Goal: Task Accomplishment & Management: Manage account settings

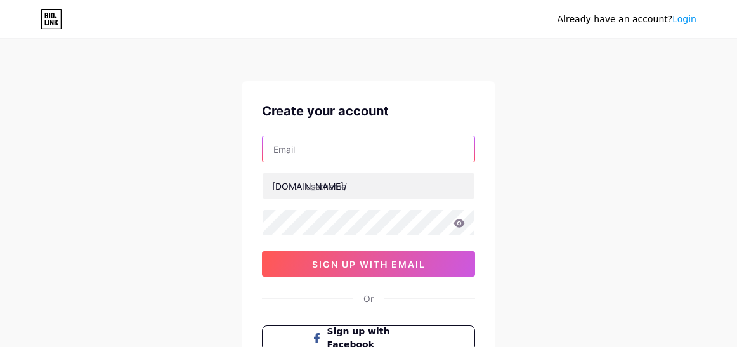
click at [374, 145] on input "text" at bounding box center [369, 148] width 212 height 25
paste input "[EMAIL_ADDRESS][DOMAIN_NAME]"
type input "[EMAIL_ADDRESS][DOMAIN_NAME]"
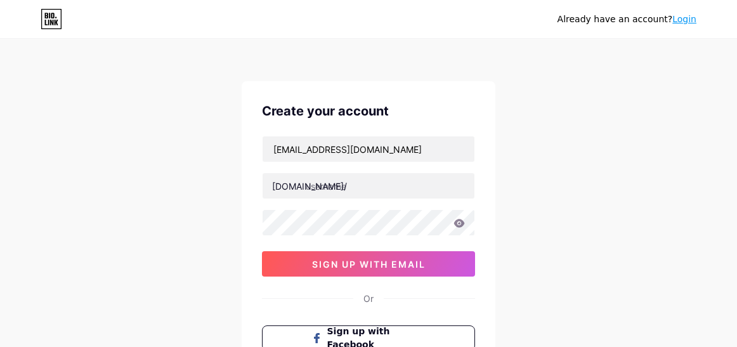
click at [337, 199] on div "[EMAIL_ADDRESS][DOMAIN_NAME] [DOMAIN_NAME]/ 0cAFcWeA4wG1XN59kdM-K2foUq8jCkgXCsu…" at bounding box center [368, 206] width 213 height 141
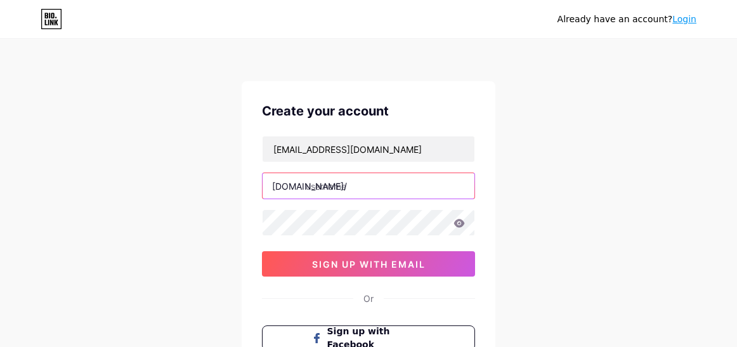
click at [356, 183] on input "text" at bounding box center [369, 185] width 212 height 25
type input "idebetloginn"
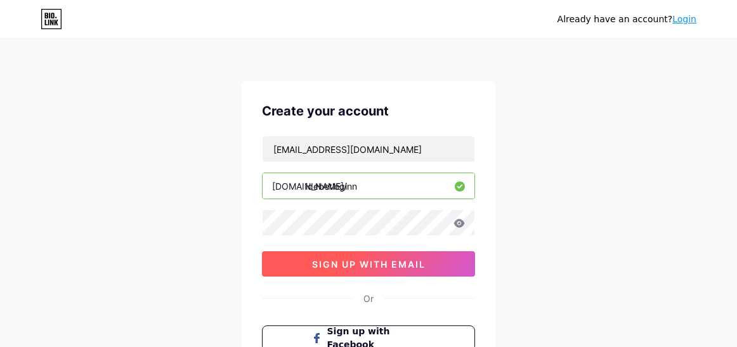
click at [292, 262] on button "sign up with email" at bounding box center [368, 263] width 213 height 25
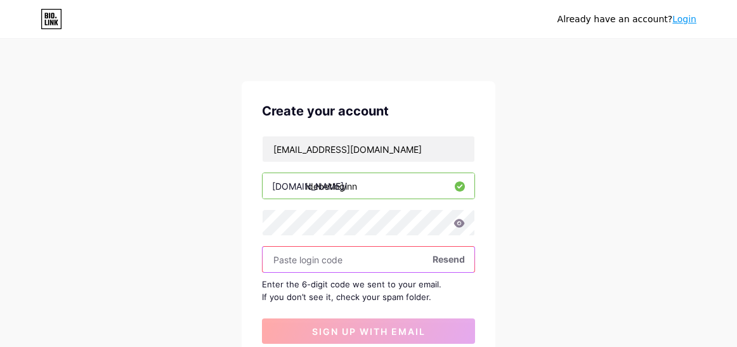
click at [286, 264] on input "text" at bounding box center [369, 259] width 212 height 25
click at [459, 266] on input "text" at bounding box center [369, 259] width 212 height 25
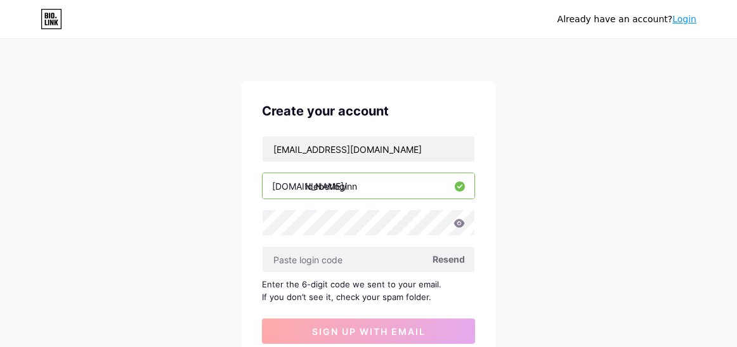
click at [451, 257] on span "Resend" at bounding box center [449, 258] width 32 height 13
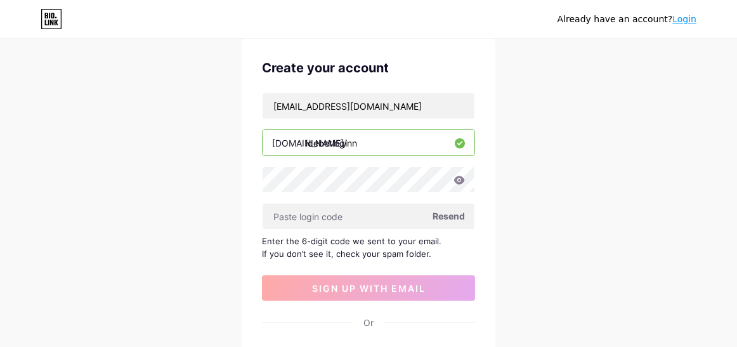
scroll to position [106, 0]
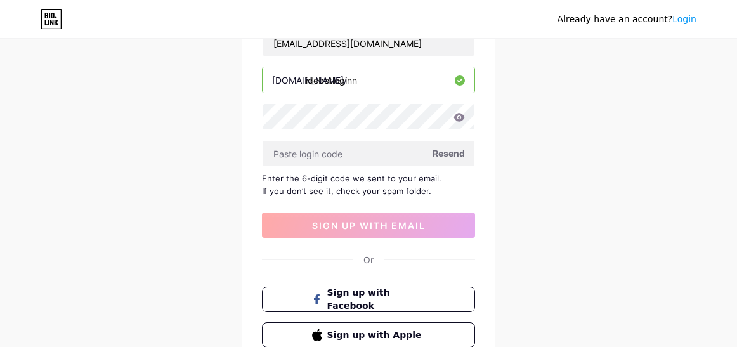
click at [523, 169] on div "Already have an account? Login Create your account [EMAIL_ADDRESS][DOMAIN_NAME]…" at bounding box center [368, 170] width 737 height 552
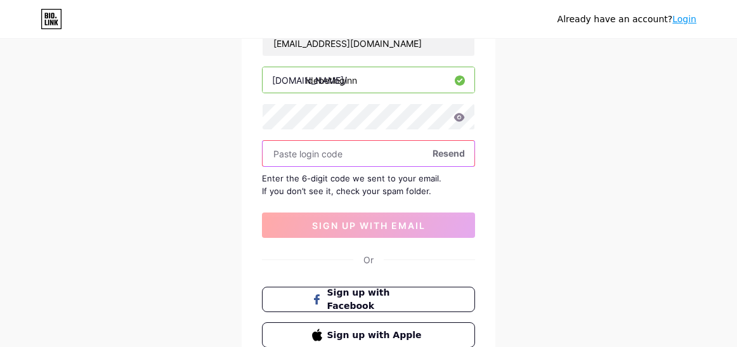
click at [437, 146] on input "text" at bounding box center [369, 153] width 212 height 25
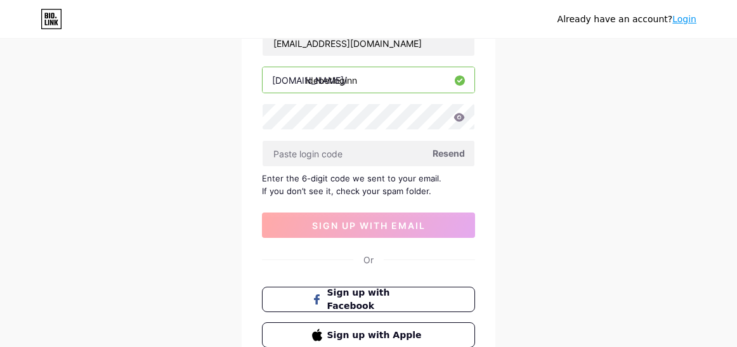
click at [442, 151] on span "Resend" at bounding box center [449, 153] width 32 height 13
click at [310, 166] on div at bounding box center [368, 153] width 213 height 27
drag, startPoint x: 122, startPoint y: 208, endPoint x: 234, endPoint y: 1, distance: 235.0
click at [121, 209] on div "Already have an account? Login Create your account [EMAIL_ADDRESS][DOMAIN_NAME]…" at bounding box center [368, 170] width 737 height 552
drag, startPoint x: 216, startPoint y: 155, endPoint x: 225, endPoint y: 159, distance: 9.7
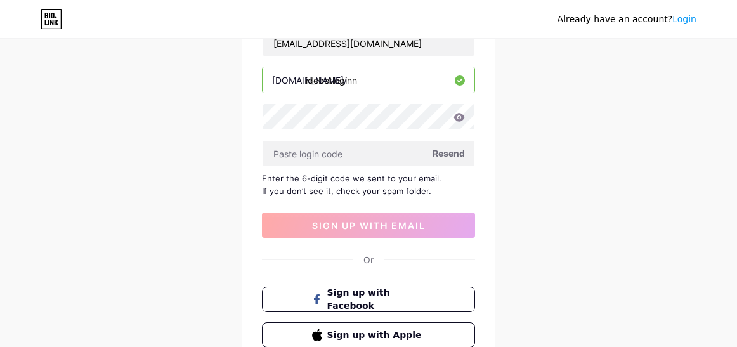
click at [214, 156] on div "Already have an account? Login Create your account [EMAIL_ADDRESS][DOMAIN_NAME]…" at bounding box center [368, 170] width 737 height 552
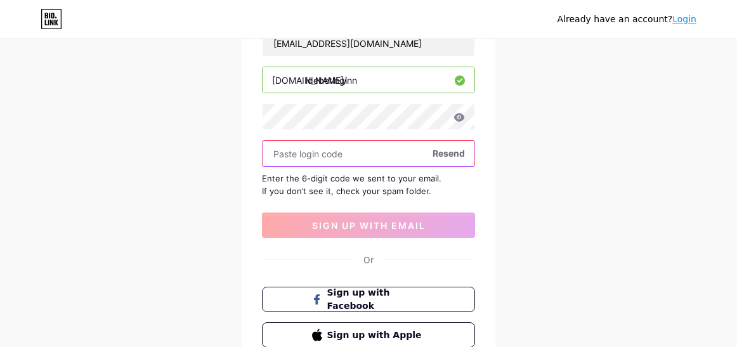
click at [282, 159] on input "text" at bounding box center [369, 153] width 212 height 25
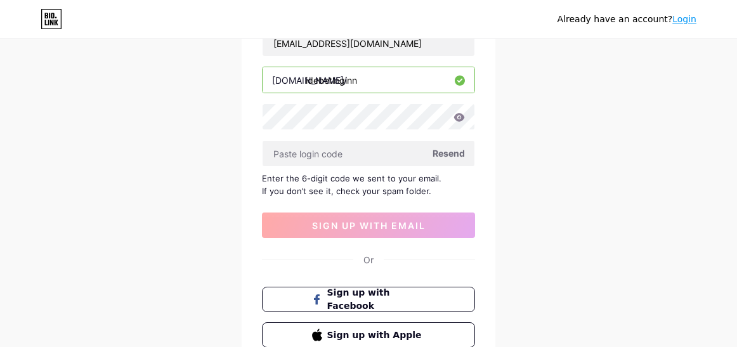
click at [456, 153] on span "Resend" at bounding box center [449, 153] width 32 height 13
click at [559, 172] on div "Already have an account? Login Create your account [EMAIL_ADDRESS][DOMAIN_NAME]…" at bounding box center [368, 170] width 737 height 552
click at [439, 153] on span "Resend" at bounding box center [449, 153] width 32 height 13
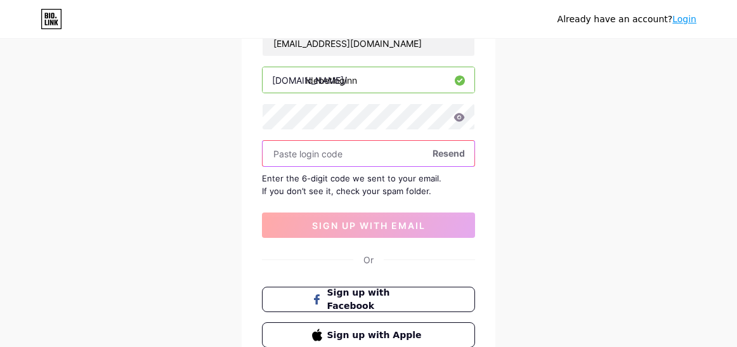
drag, startPoint x: 266, startPoint y: 179, endPoint x: 431, endPoint y: 197, distance: 166.6
click at [431, 197] on div "[EMAIL_ADDRESS][DOMAIN_NAME] [DOMAIN_NAME]/ idebetloginn Resend Enter the 6-dig…" at bounding box center [368, 134] width 213 height 208
click at [327, 158] on input "text" at bounding box center [369, 153] width 212 height 25
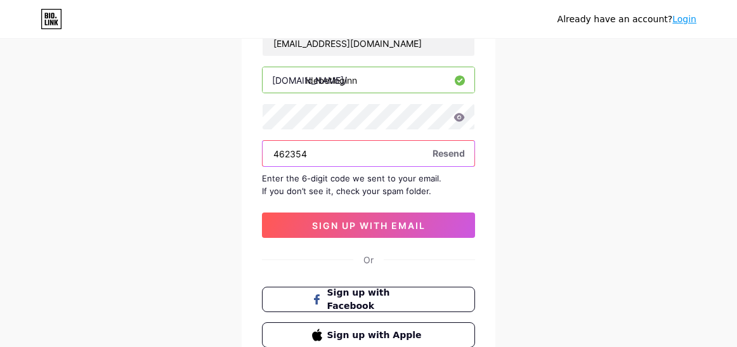
type input "462354"
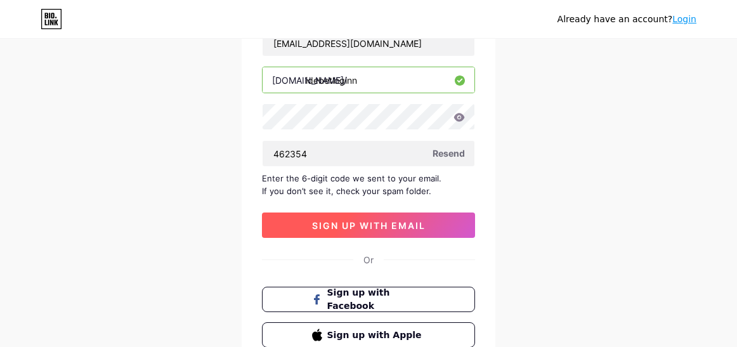
click at [413, 225] on span "sign up with email" at bounding box center [369, 225] width 114 height 11
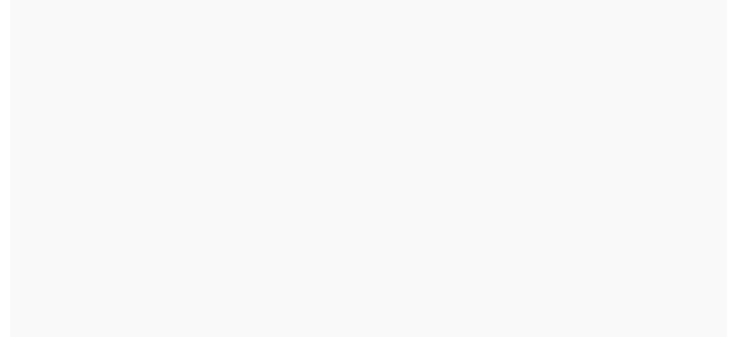
scroll to position [0, 0]
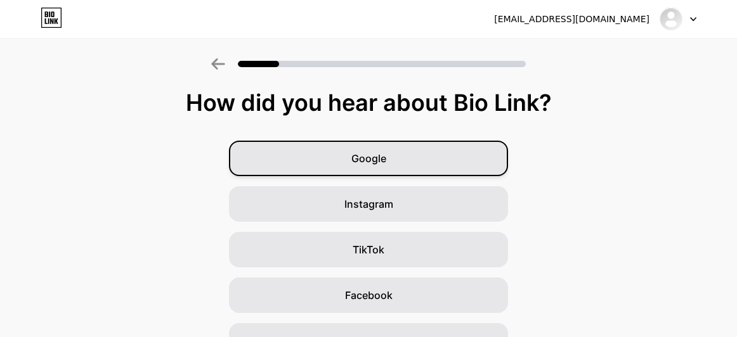
click at [429, 161] on div "Google" at bounding box center [368, 159] width 279 height 36
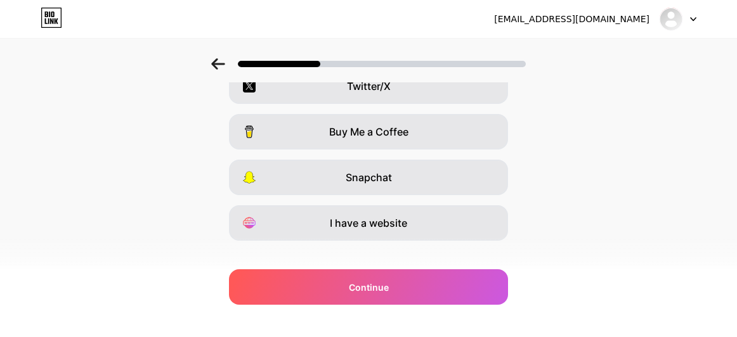
scroll to position [273, 0]
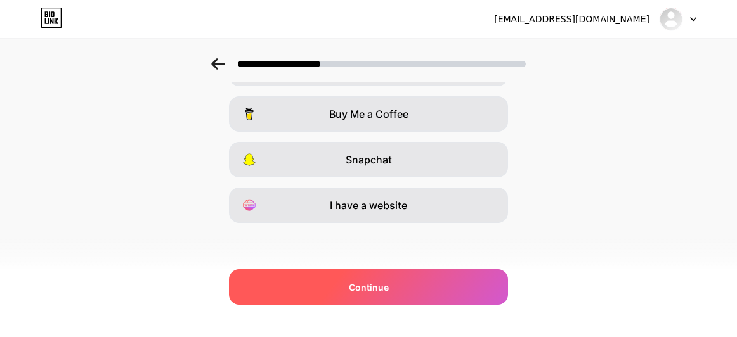
click at [358, 284] on div "Continue" at bounding box center [368, 288] width 279 height 36
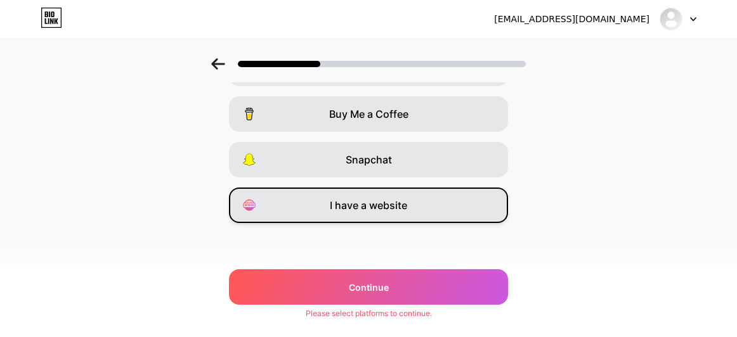
click at [391, 211] on span "I have a website" at bounding box center [368, 205] width 77 height 15
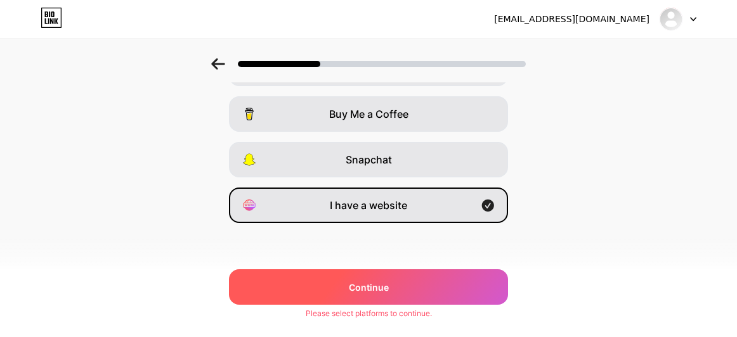
click at [396, 278] on div "Continue" at bounding box center [368, 288] width 279 height 36
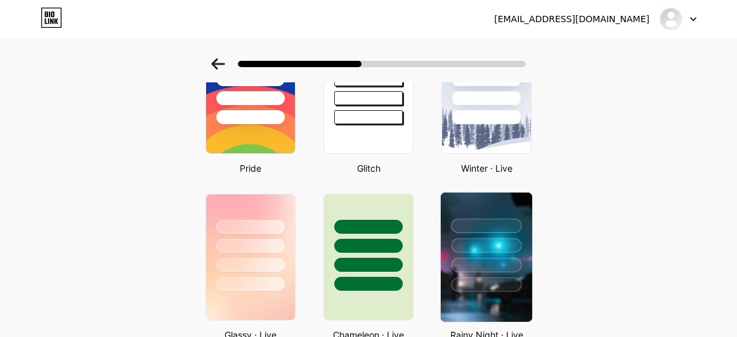
scroll to position [317, 0]
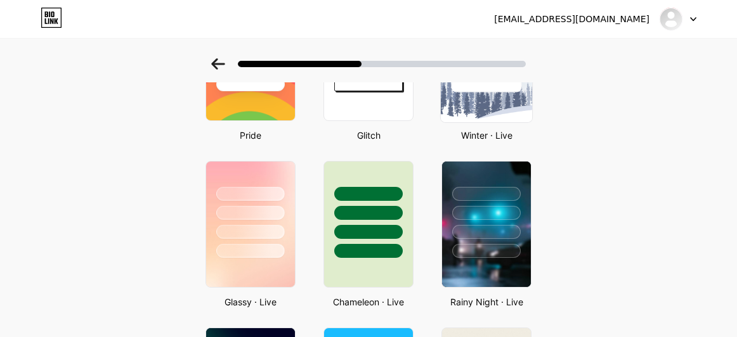
click at [507, 98] on img at bounding box center [486, 57] width 91 height 129
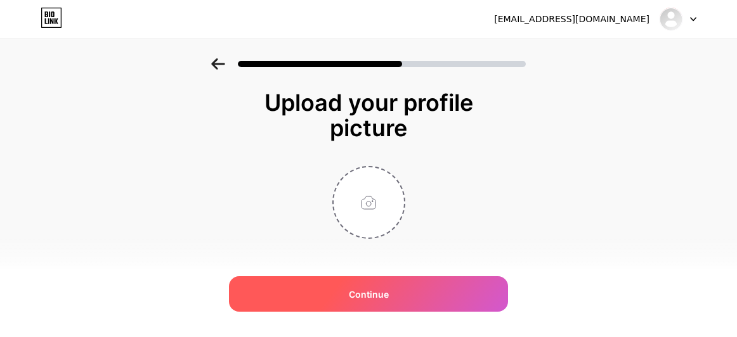
click at [431, 284] on div "Continue" at bounding box center [368, 295] width 279 height 36
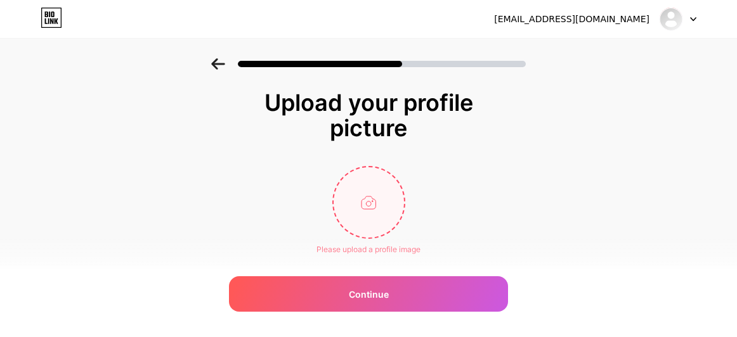
click at [382, 201] on input "file" at bounding box center [369, 202] width 70 height 70
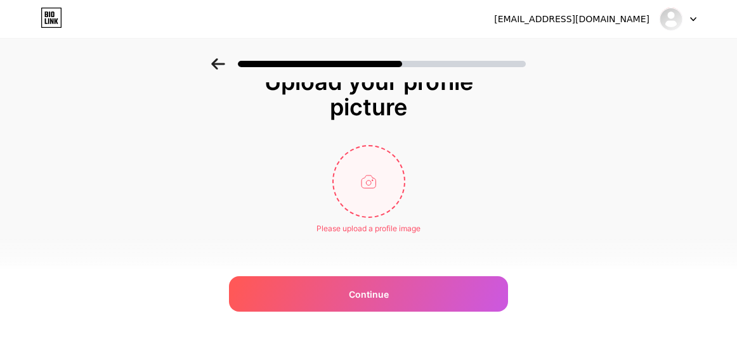
scroll to position [32, 0]
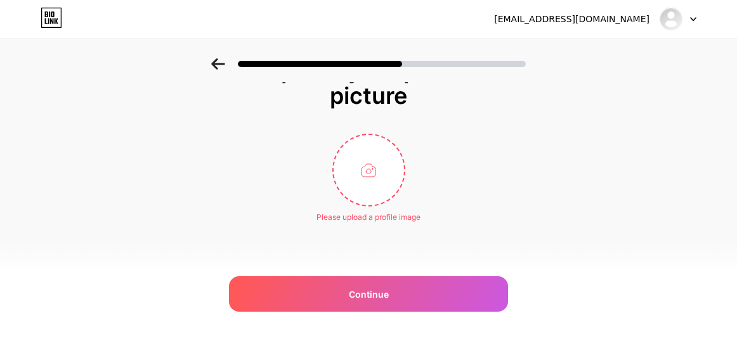
click at [239, 150] on div "Upload your profile picture Please upload a profile image Continue" at bounding box center [368, 156] width 737 height 261
click at [410, 146] on div "Please upload a profile image" at bounding box center [369, 178] width 254 height 89
click at [402, 154] on input "file" at bounding box center [369, 170] width 70 height 70
type input "C:\fakepath\q6fwIwp.jpeg"
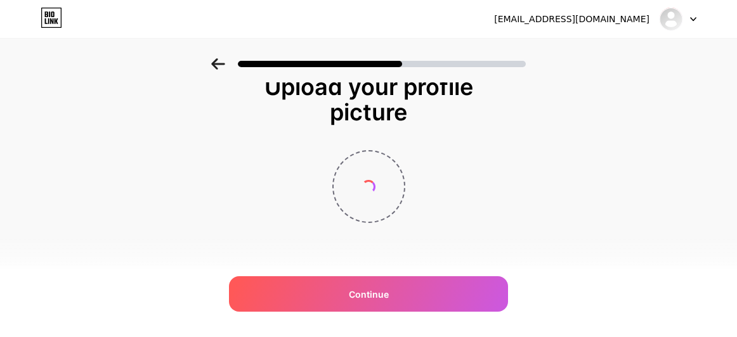
scroll to position [16, 0]
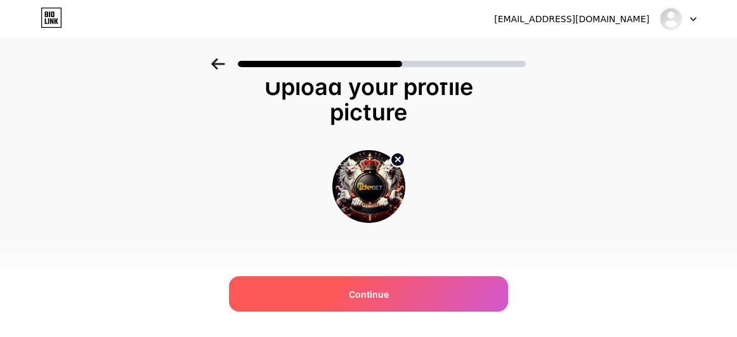
click at [436, 288] on div "Continue" at bounding box center [368, 295] width 279 height 36
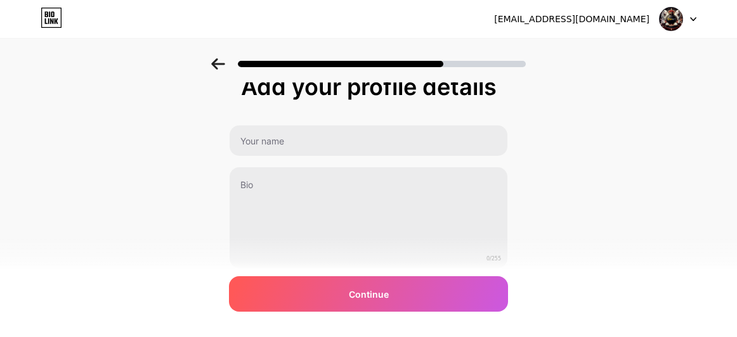
scroll to position [0, 0]
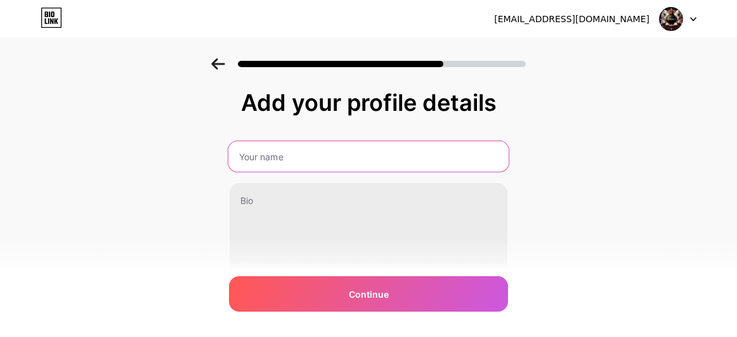
click at [285, 164] on input "text" at bounding box center [368, 156] width 280 height 30
type input "idebetlogin"
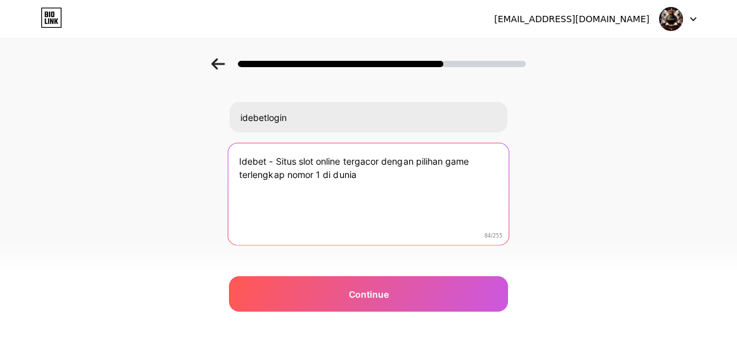
scroll to position [62, 0]
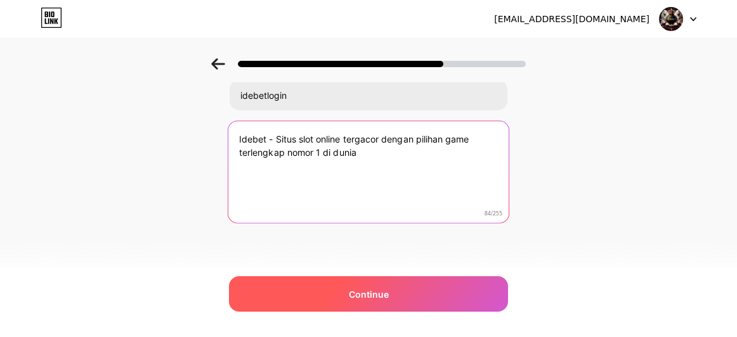
type textarea "Idebet - Situs slot online tergacor dengan pilihan game terlengkap nomor 1 di d…"
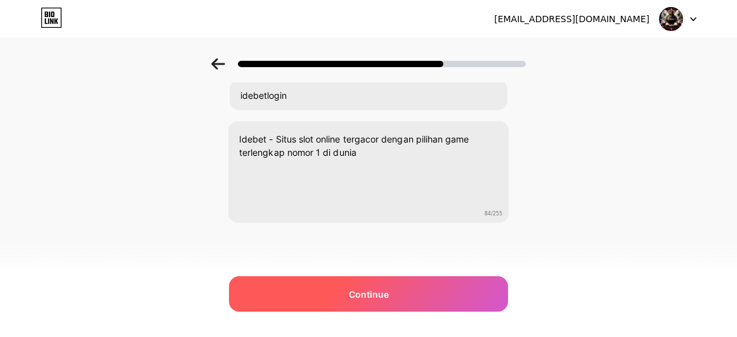
click at [408, 296] on div "Continue" at bounding box center [368, 295] width 279 height 36
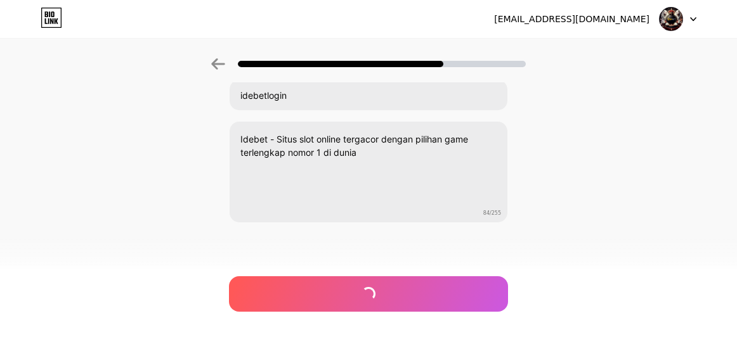
scroll to position [0, 0]
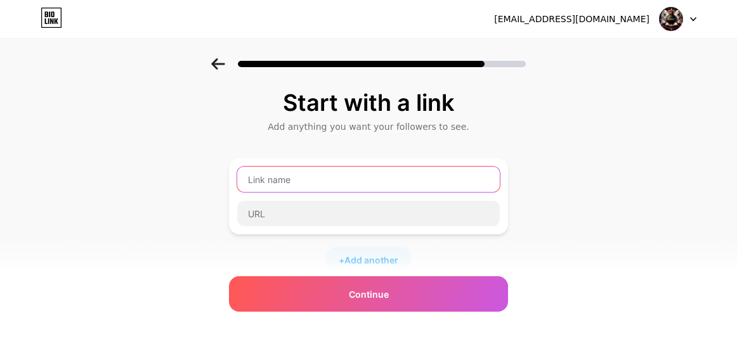
click at [330, 177] on input "text" at bounding box center [368, 179] width 263 height 25
type input "idebetloginn"
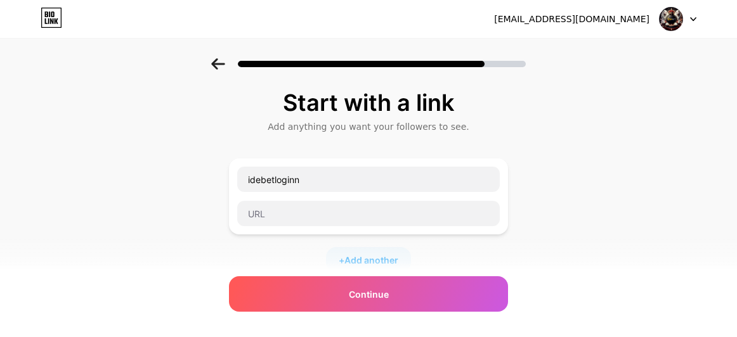
click at [355, 230] on div "idebetloginn" at bounding box center [368, 197] width 279 height 76
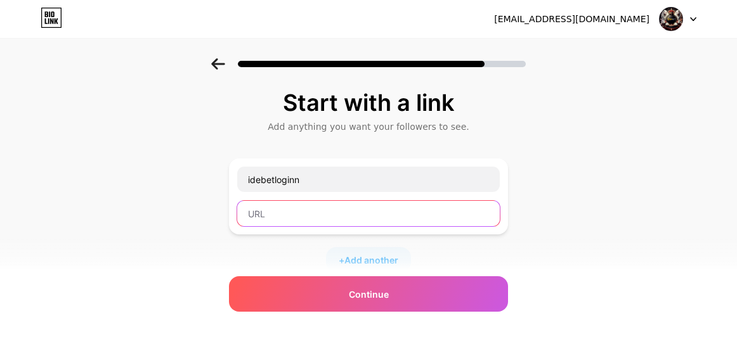
click at [364, 214] on input "text" at bounding box center [368, 213] width 263 height 25
paste input "[URL][DOMAIN_NAME]"
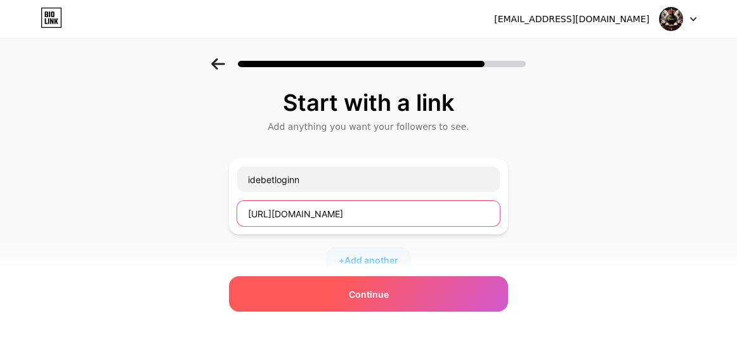
type input "[URL][DOMAIN_NAME]"
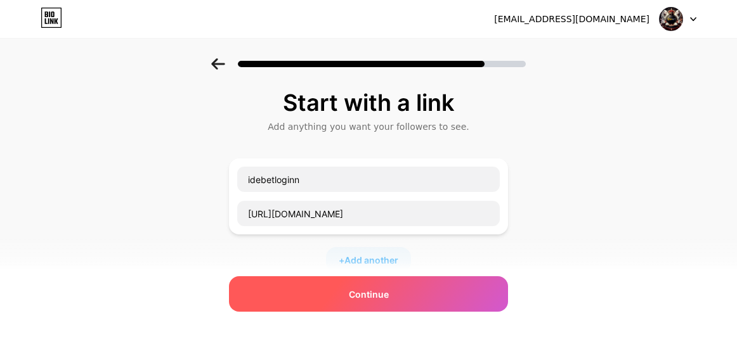
click at [344, 285] on div "Continue" at bounding box center [368, 295] width 279 height 36
click at [352, 289] on div "Continue" at bounding box center [368, 295] width 279 height 36
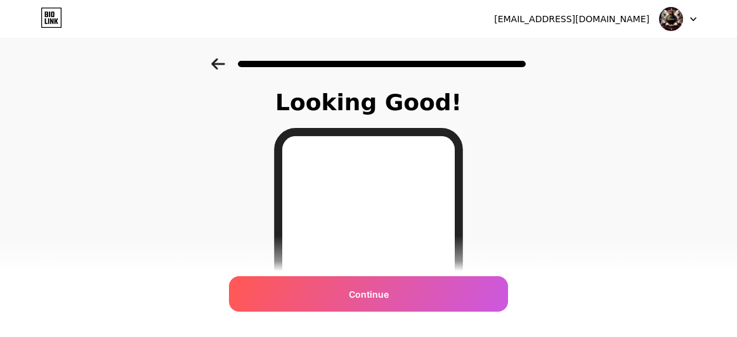
click at [386, 280] on div "Continue" at bounding box center [368, 295] width 279 height 36
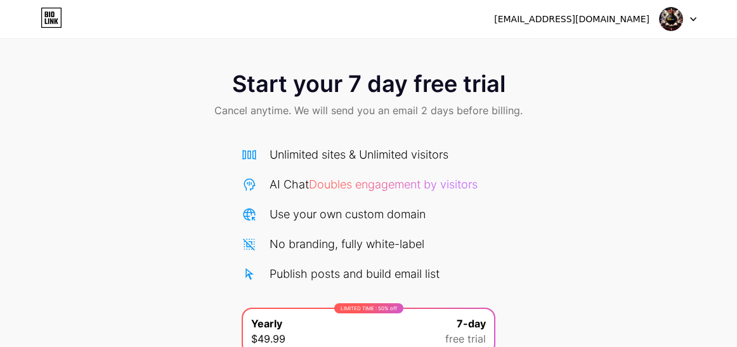
click at [689, 24] on div at bounding box center [678, 19] width 37 height 23
drag, startPoint x: 620, startPoint y: 93, endPoint x: 620, endPoint y: 99, distance: 6.4
click at [620, 96] on div "Start your 7 day free trial Cancel anytime. We will send you an email 2 days be…" at bounding box center [368, 95] width 737 height 75
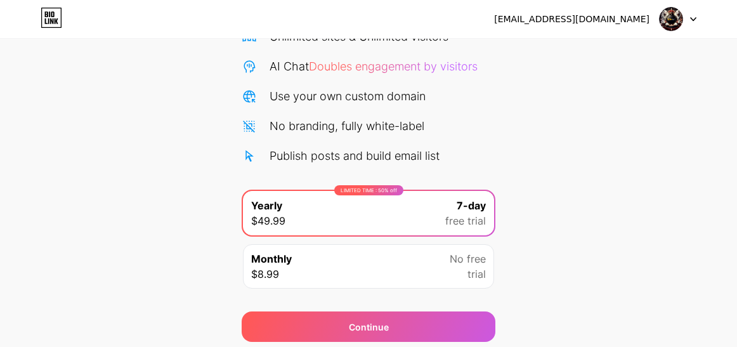
scroll to position [164, 0]
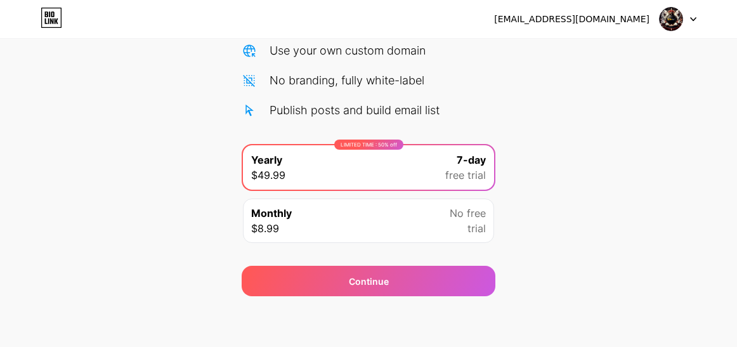
click at [385, 297] on div "[EMAIL_ADDRESS][DOMAIN_NAME] Logout Link Copied Start your 7 day free trial Can…" at bounding box center [368, 91] width 737 height 511
drag, startPoint x: 407, startPoint y: 282, endPoint x: 582, endPoint y: 231, distance: 182.9
click at [582, 231] on div "Start your 7 day free trial Cancel anytime. We will send you an email 2 days be…" at bounding box center [368, 95] width 737 height 401
click at [384, 142] on div "LIMITED TIME : 50% off" at bounding box center [368, 145] width 69 height 10
click at [367, 146] on div "LIMITED TIME : 50% off" at bounding box center [368, 145] width 69 height 10
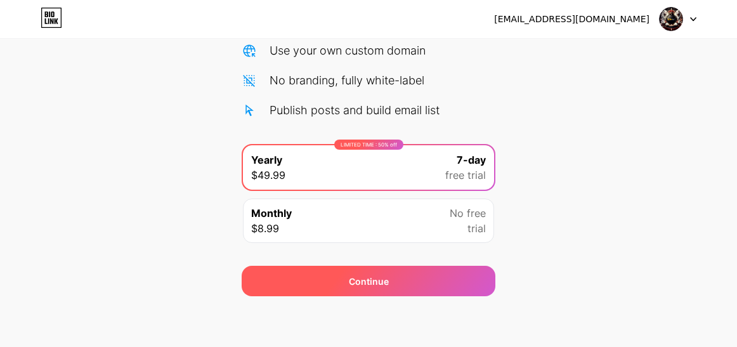
click at [365, 278] on div "Continue" at bounding box center [369, 281] width 40 height 13
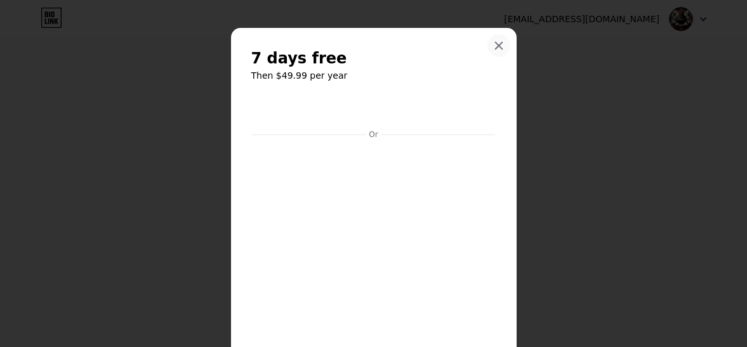
click at [493, 45] on icon at bounding box center [498, 46] width 10 height 10
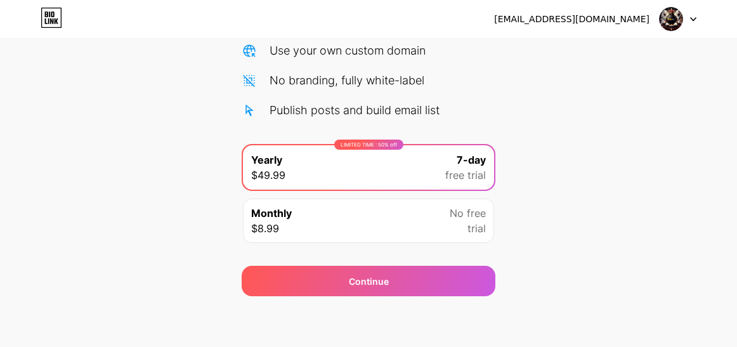
click at [47, 15] on icon at bounding box center [52, 18] width 22 height 20
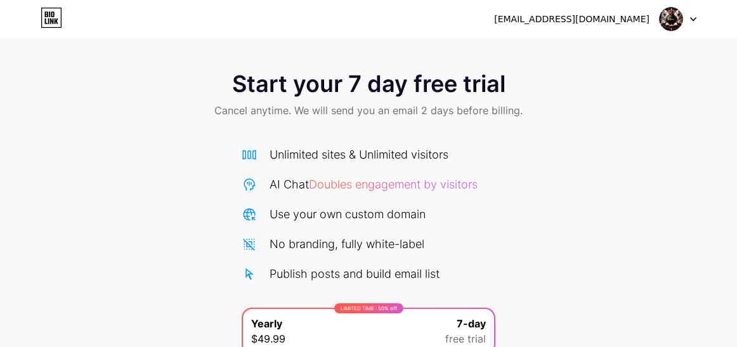
drag, startPoint x: 122, startPoint y: 185, endPoint x: 71, endPoint y: 65, distance: 130.2
click at [122, 181] on div "Start your 7 day free trial Cancel anytime. We will send you an email 2 days be…" at bounding box center [368, 258] width 737 height 401
click at [691, 15] on div at bounding box center [678, 19] width 37 height 23
click at [619, 48] on li "Logout" at bounding box center [616, 52] width 157 height 34
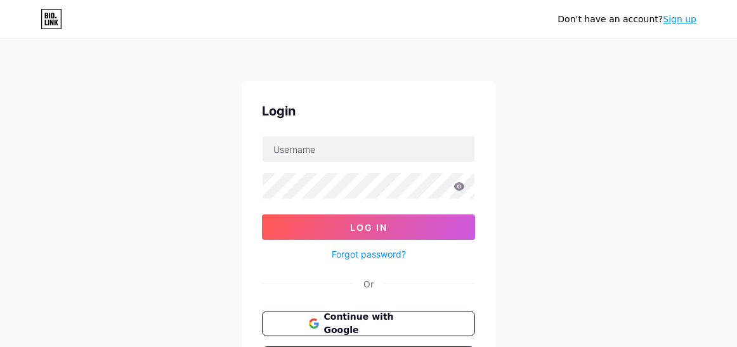
click at [212, 254] on div "Don't have an account? Sign up Login Log In Forgot password? Or Continue with G…" at bounding box center [368, 234] width 737 height 468
click at [700, 105] on div "Don't have an account? Sign up Login Log In Forgot password? Or Continue with G…" at bounding box center [368, 234] width 737 height 468
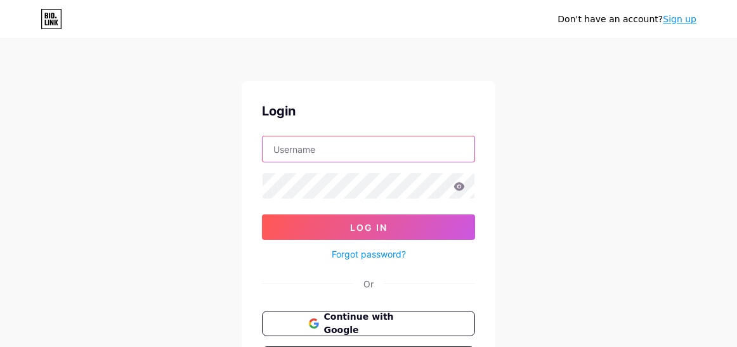
click at [365, 145] on input "text" at bounding box center [369, 148] width 212 height 25
click at [305, 155] on input "[EMAIL_ADDRESS][DOMAIN_NAME]" at bounding box center [369, 148] width 212 height 25
paste input "belajarbudak14"
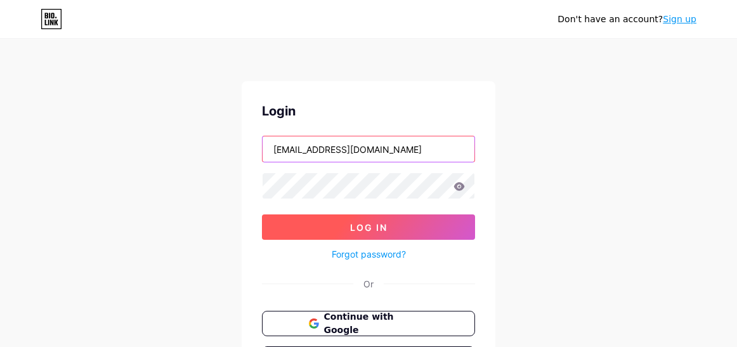
type input "[EMAIL_ADDRESS][DOMAIN_NAME]"
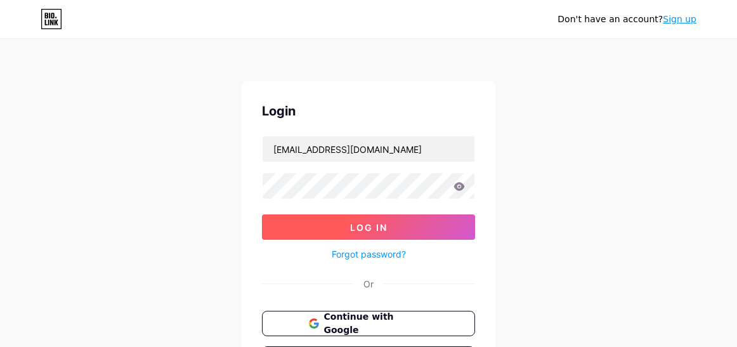
click at [299, 231] on button "Log In" at bounding box center [368, 226] width 213 height 25
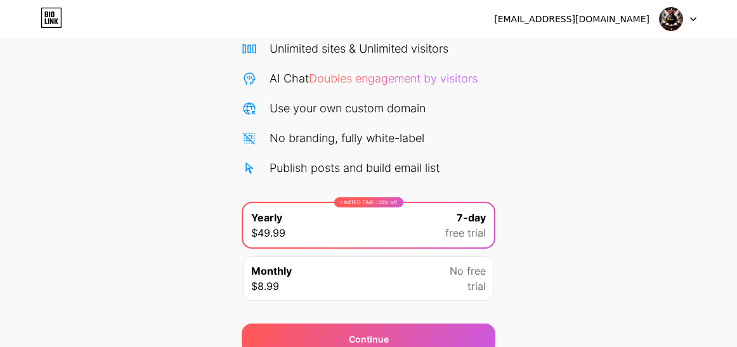
scroll to position [164, 0]
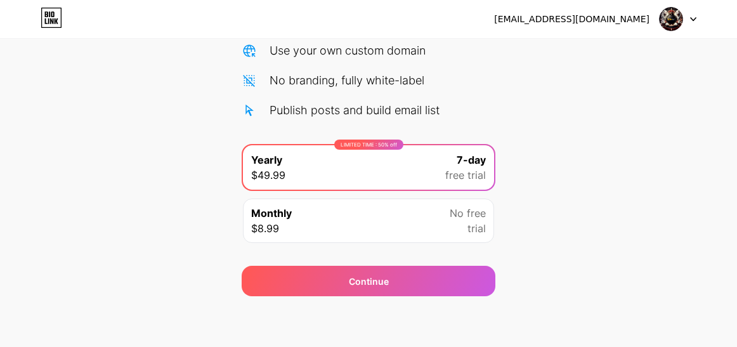
click at [131, 207] on div "Start your 7 day free trial Cancel anytime. We will send you an email 2 days be…" at bounding box center [368, 95] width 737 height 401
click at [47, 14] on icon at bounding box center [46, 14] width 3 height 6
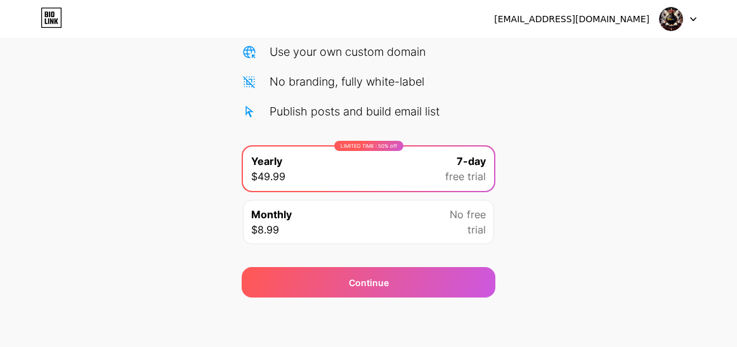
scroll to position [164, 0]
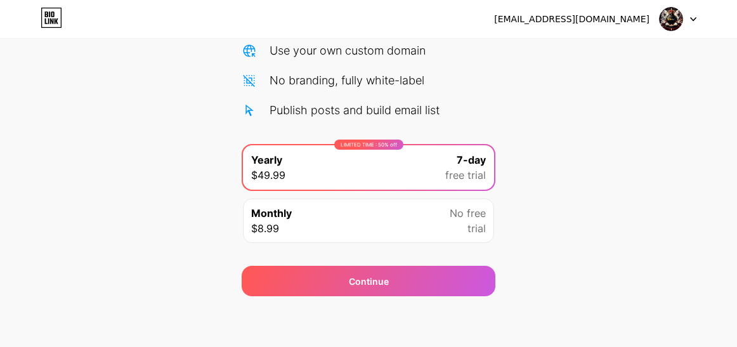
click at [693, 19] on icon at bounding box center [693, 19] width 6 height 4
click at [679, 20] on img at bounding box center [671, 19] width 24 height 24
click at [658, 19] on div "[EMAIL_ADDRESS][DOMAIN_NAME]" at bounding box center [595, 19] width 202 height 23
click at [622, 25] on div "[EMAIL_ADDRESS][DOMAIN_NAME]" at bounding box center [571, 19] width 155 height 13
click at [29, 15] on div "[EMAIL_ADDRESS][DOMAIN_NAME] Logout" at bounding box center [368, 19] width 737 height 23
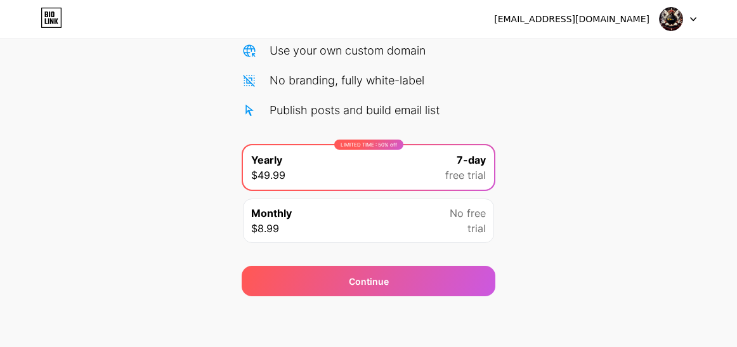
click at [50, 15] on icon at bounding box center [49, 14] width 1 height 6
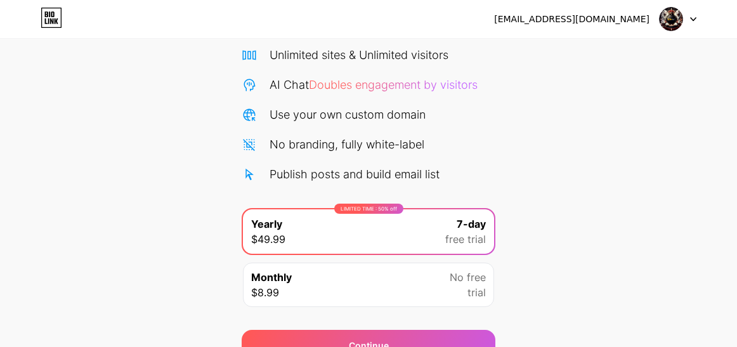
scroll to position [164, 0]
